Goal: Complete application form: Complete application form

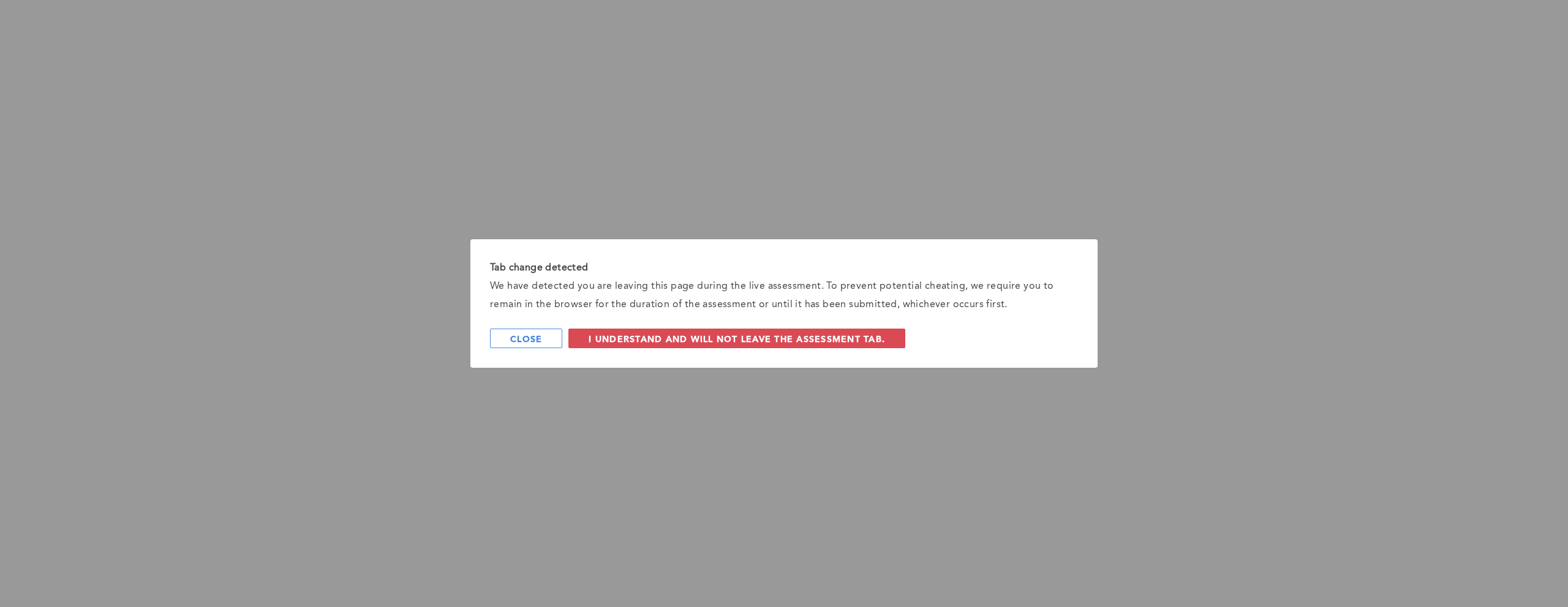
click at [763, 219] on div "Tab change detected We have detected you are leaving this page during the live …" at bounding box center [784, 304] width 1568 height 607
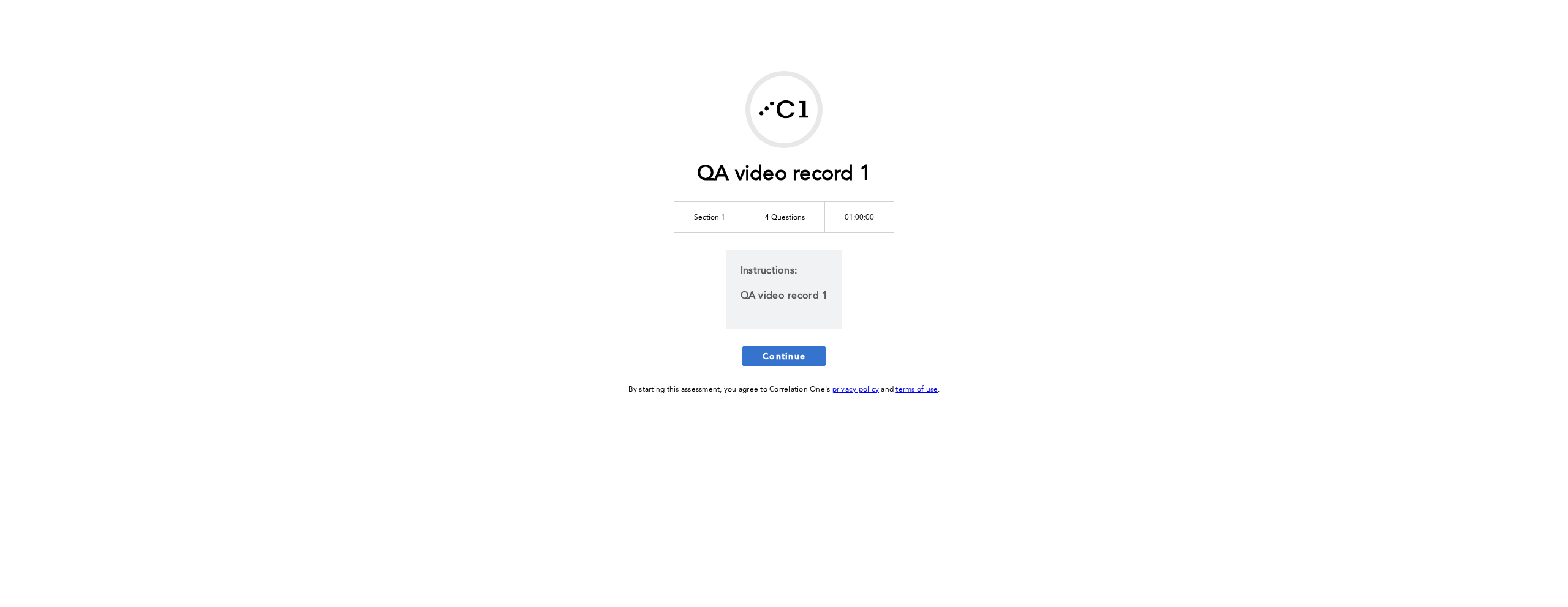
click at [770, 350] on span "Continue" at bounding box center [784, 356] width 43 height 12
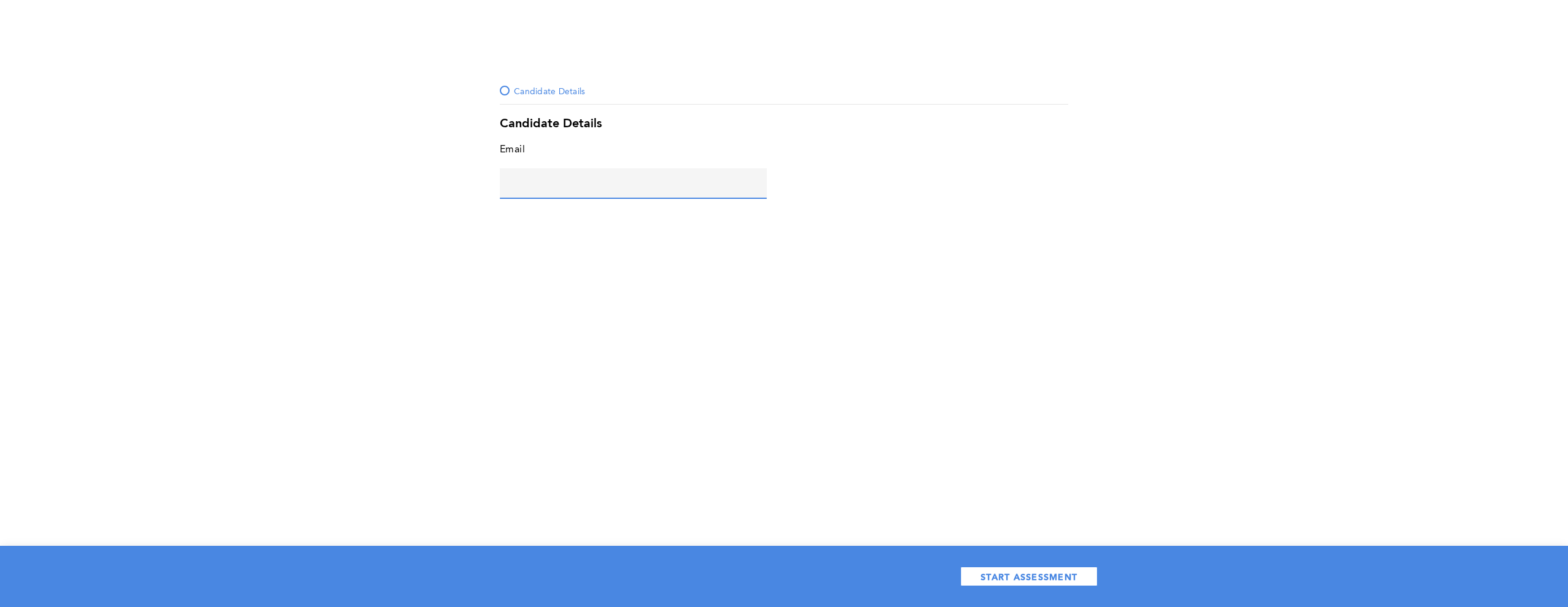
click at [638, 184] on input "text" at bounding box center [634, 183] width 267 height 29
type input "d@[DOMAIN_NAME]"
click at [1036, 578] on span "START ASSESSMENT" at bounding box center [1029, 577] width 97 height 12
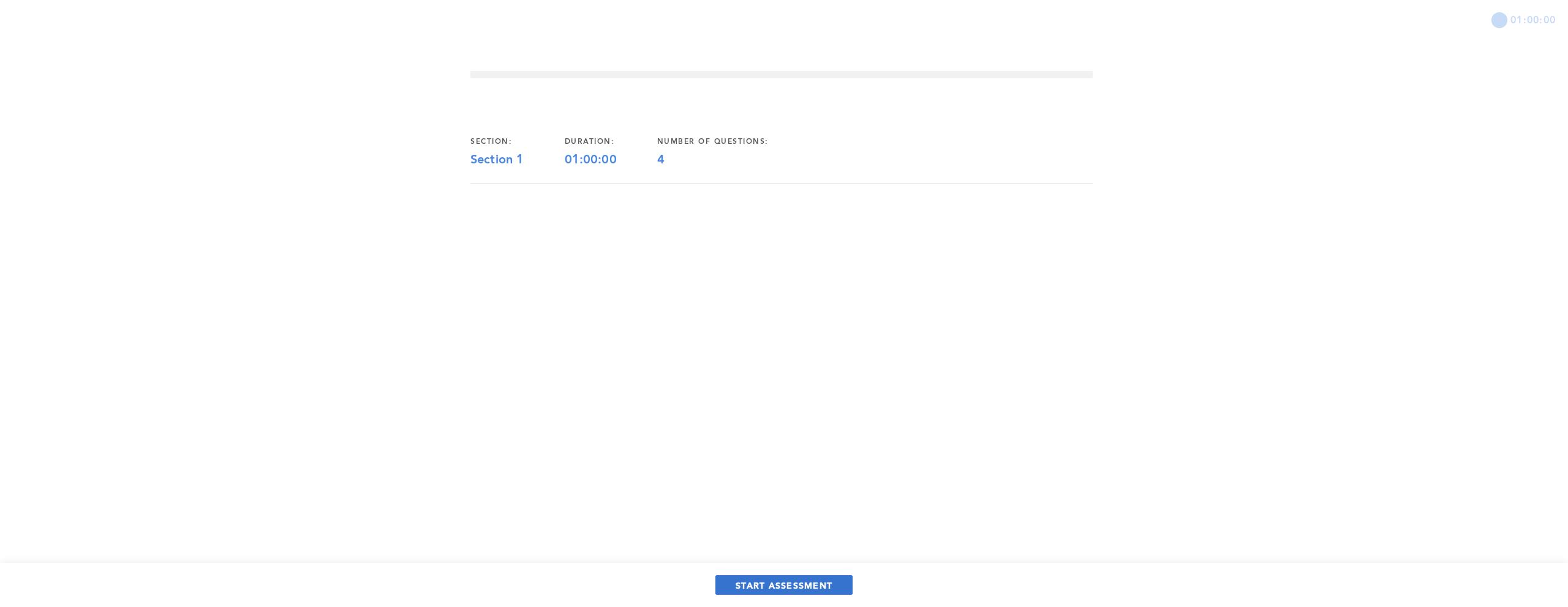
click at [819, 589] on span "START ASSESSMENT" at bounding box center [784, 585] width 97 height 12
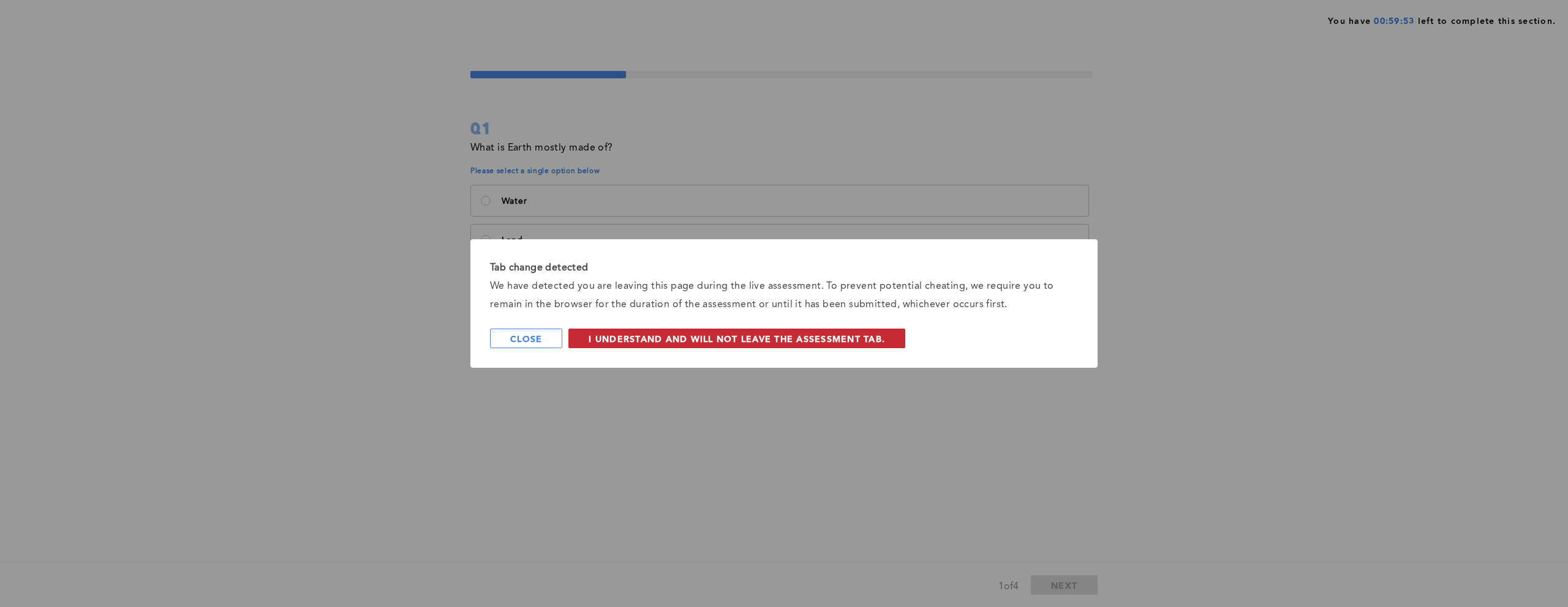
click at [669, 338] on span "I understand and will not leave the assessment tab." at bounding box center [737, 338] width 297 height 12
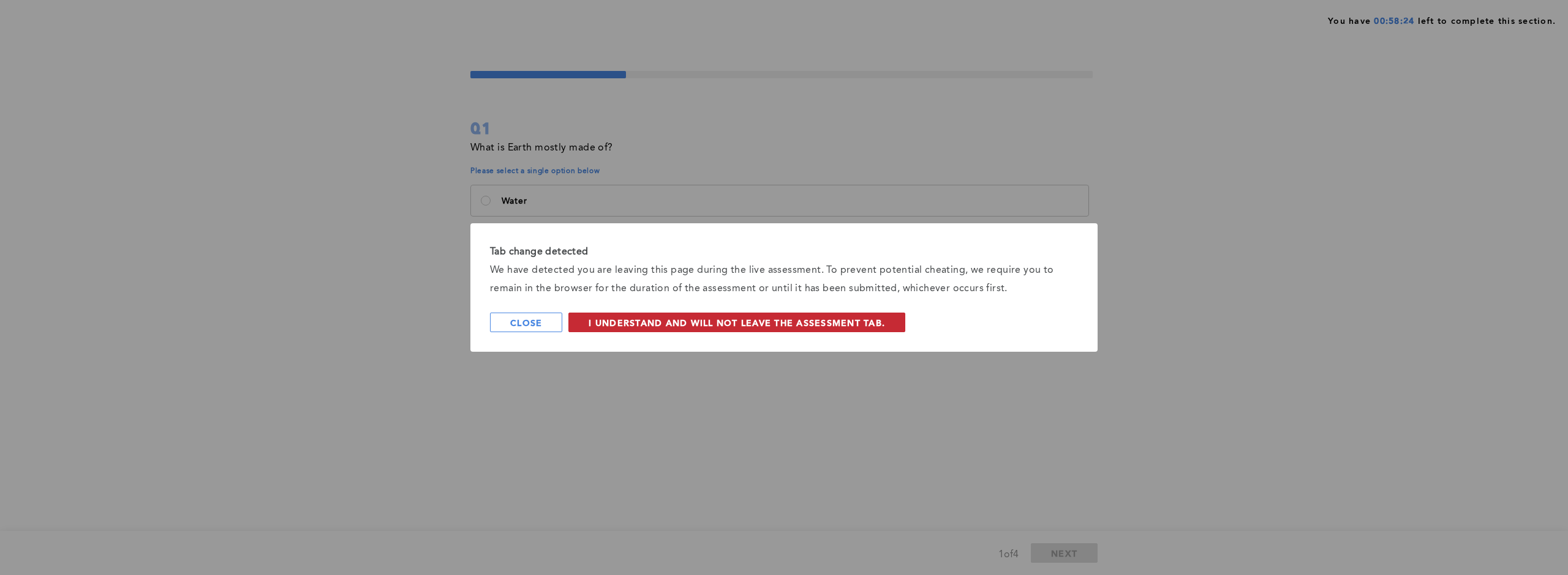
click at [631, 327] on span "I understand and will not leave the assessment tab." at bounding box center [737, 323] width 297 height 12
